Goal: Transaction & Acquisition: Obtain resource

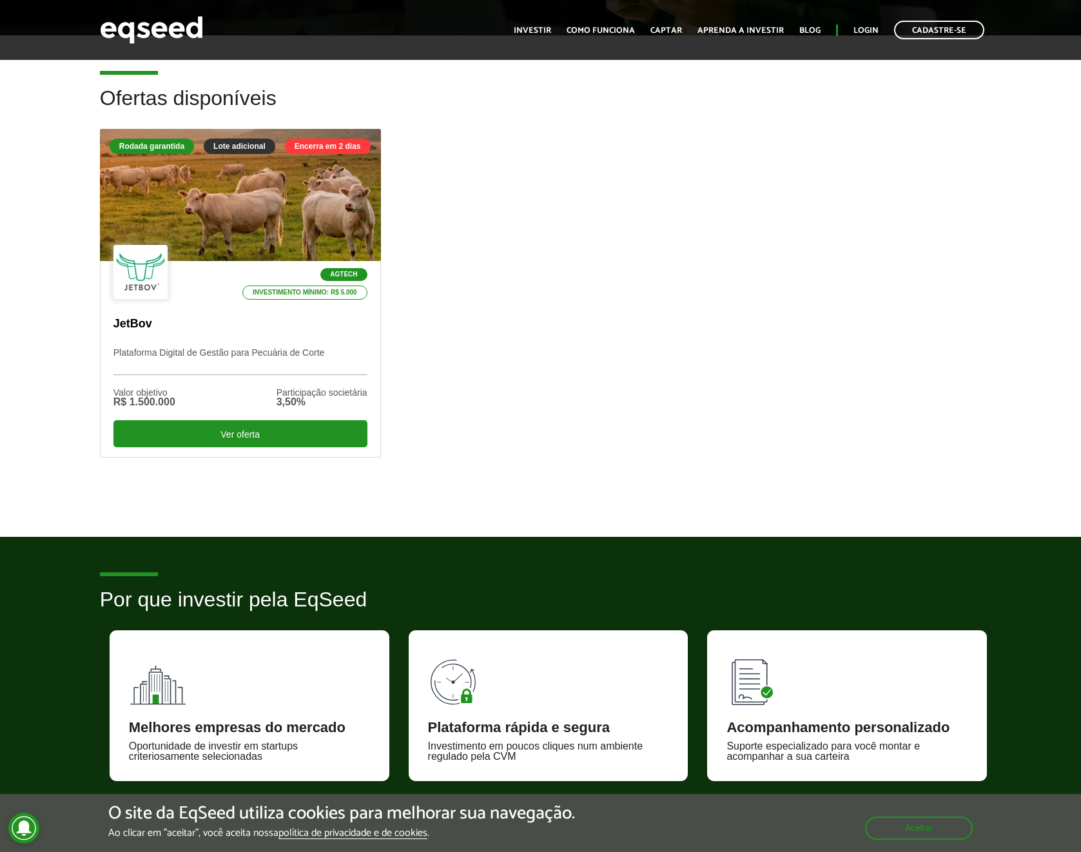
scroll to position [166, 0]
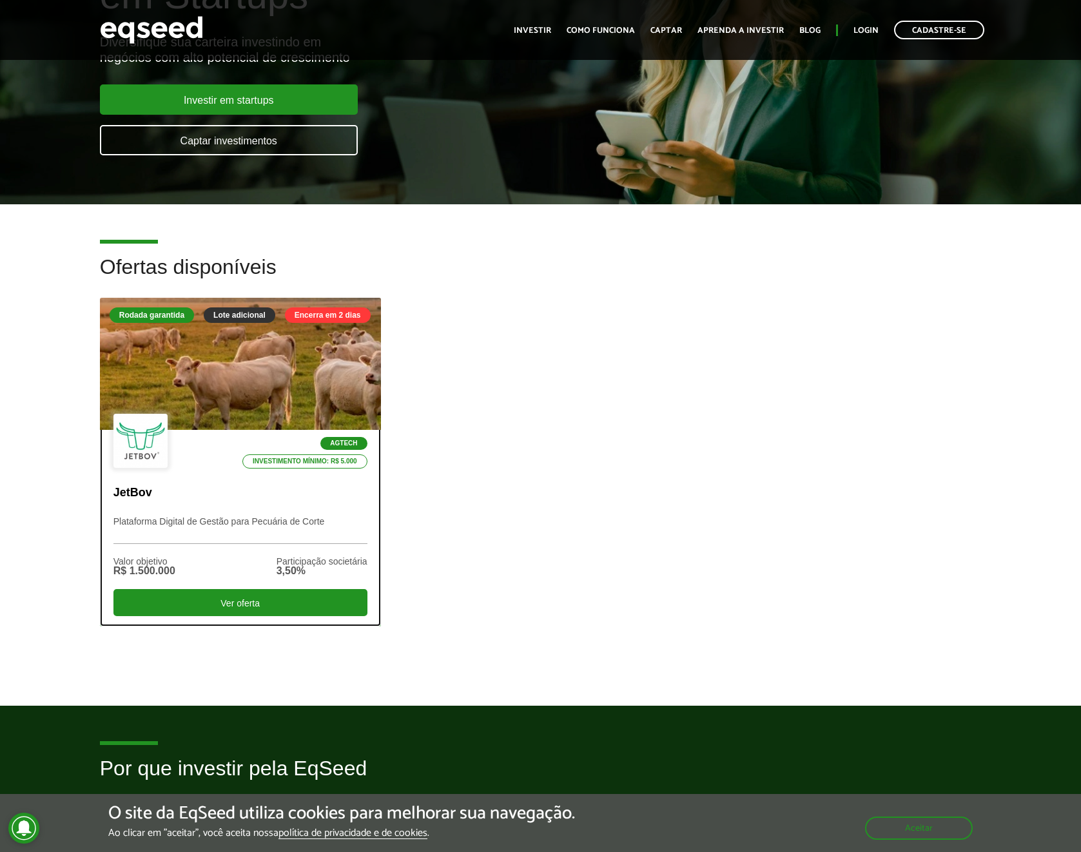
click at [291, 372] on div at bounding box center [240, 364] width 337 height 159
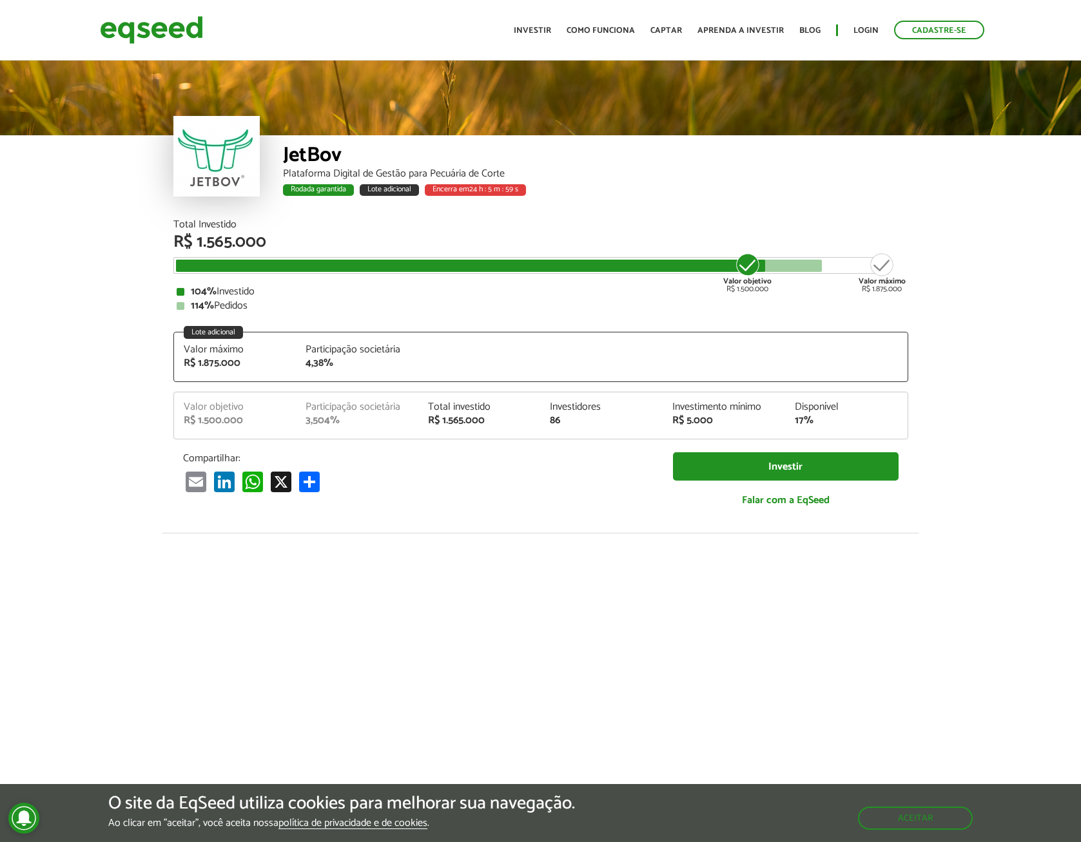
scroll to position [1465, 0]
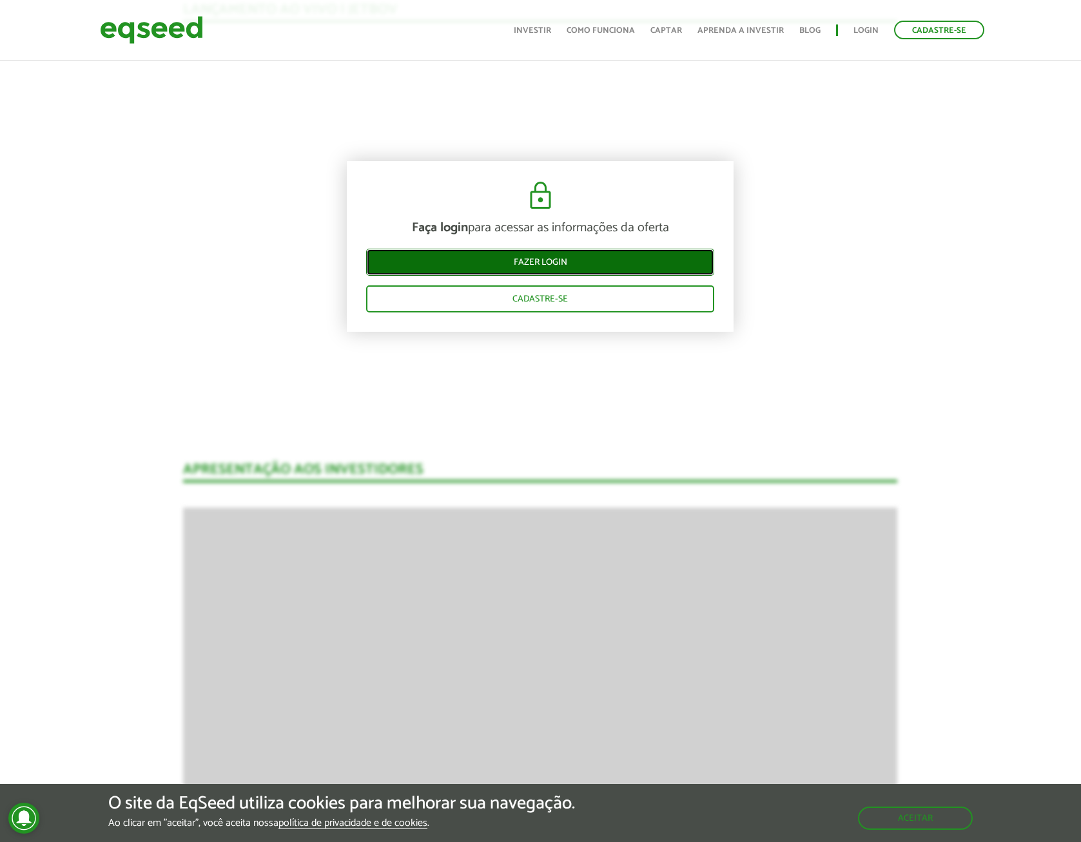
click at [537, 265] on link "Fazer login" at bounding box center [540, 262] width 348 height 27
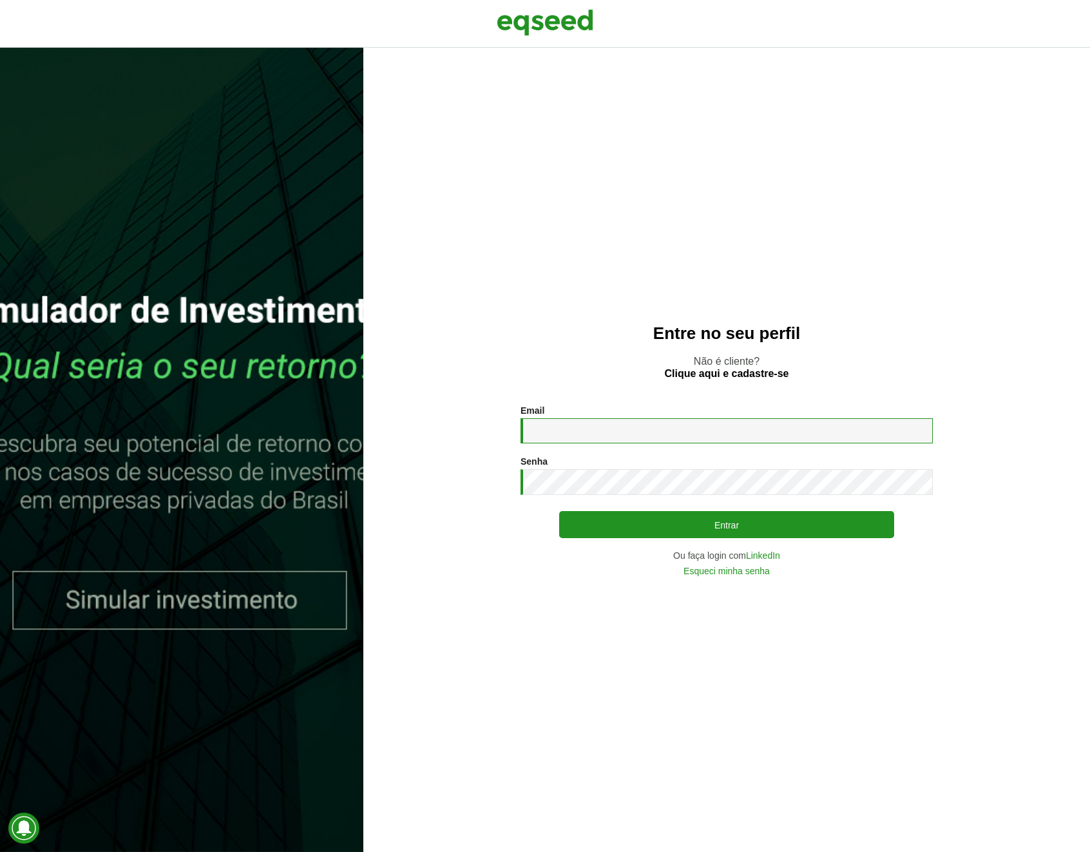
type input "**********"
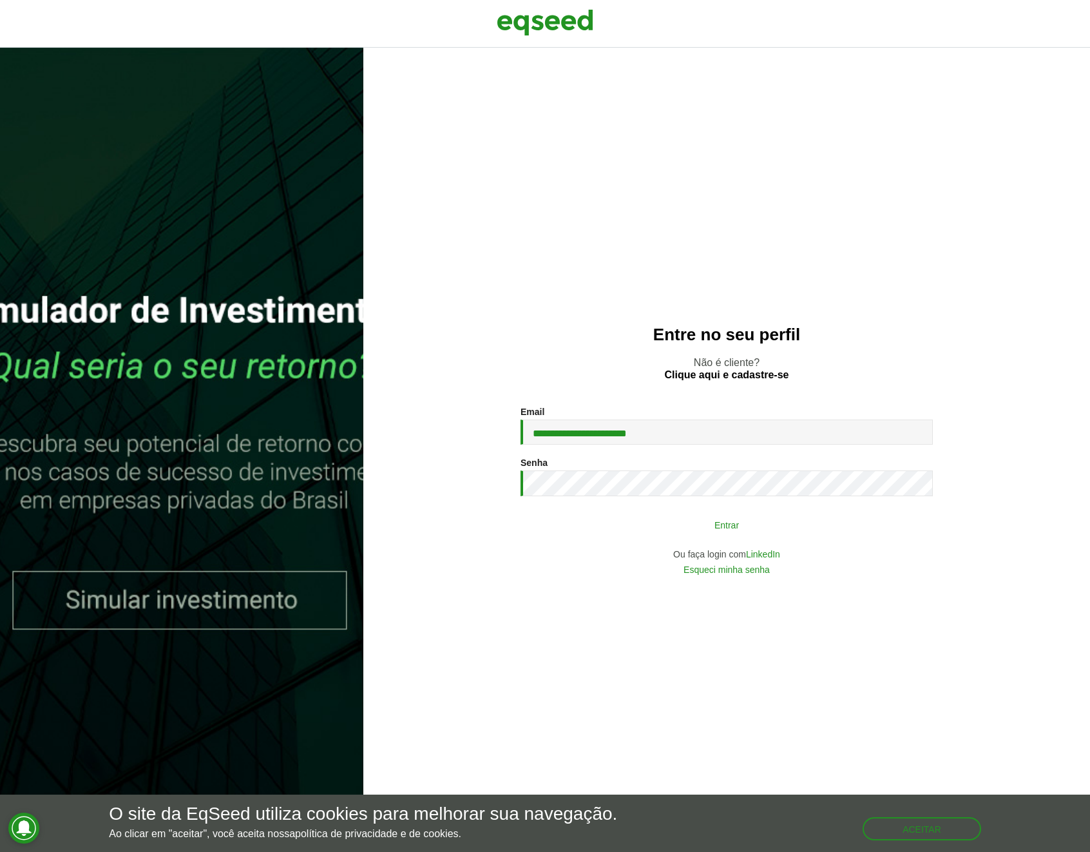
click at [670, 524] on button "Entrar" at bounding box center [726, 524] width 335 height 24
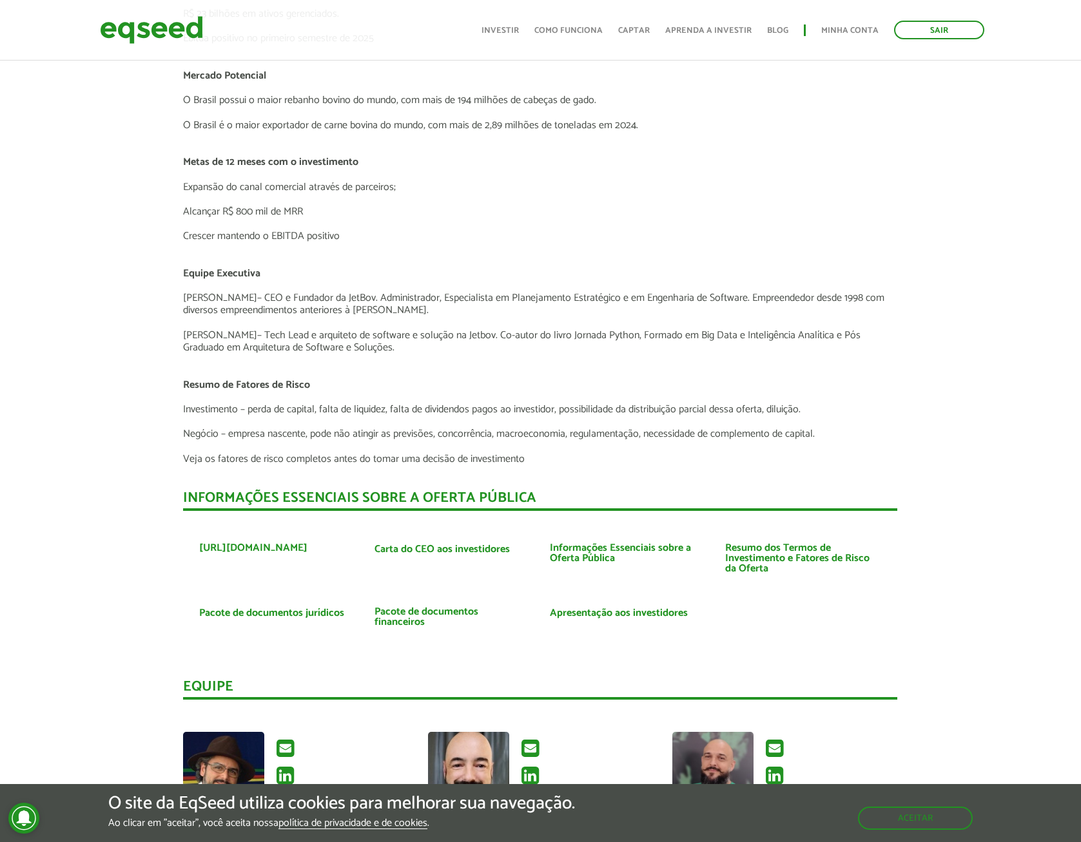
scroll to position [2630, 0]
click at [570, 614] on link "Apresentação aos investidores" at bounding box center [619, 613] width 138 height 10
